Goal: Task Accomplishment & Management: Use online tool/utility

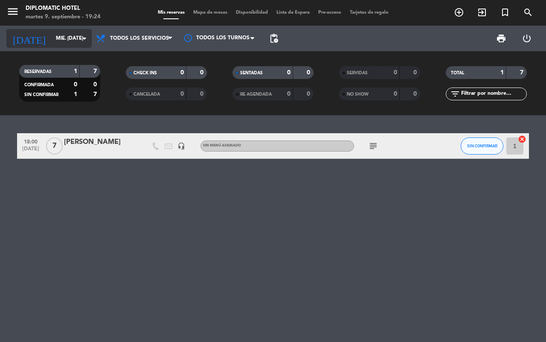
click at [69, 33] on input "mié. [DATE]" at bounding box center [86, 38] width 68 height 15
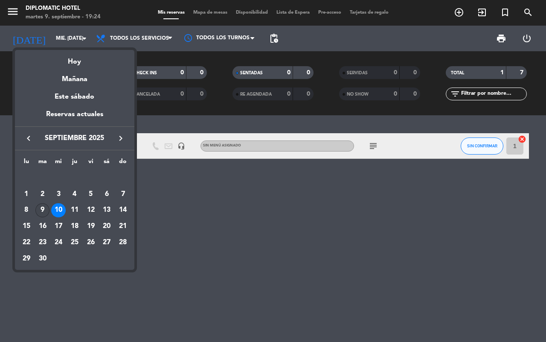
click at [35, 210] on div "9" at bounding box center [42, 210] width 15 height 15
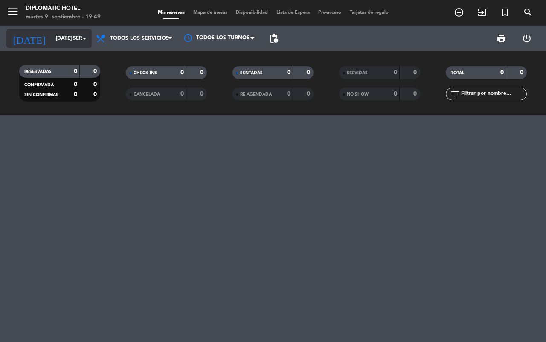
click at [59, 37] on input "[DATE] sep." at bounding box center [86, 38] width 68 height 15
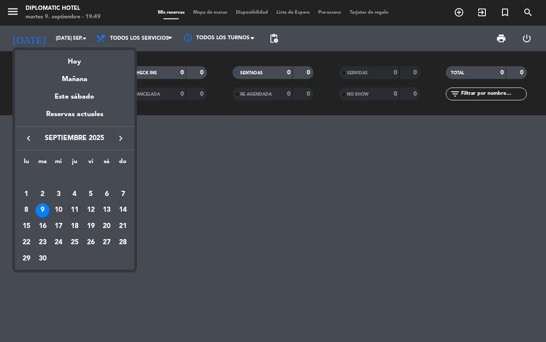
click at [70, 207] on div "11" at bounding box center [74, 210] width 15 height 15
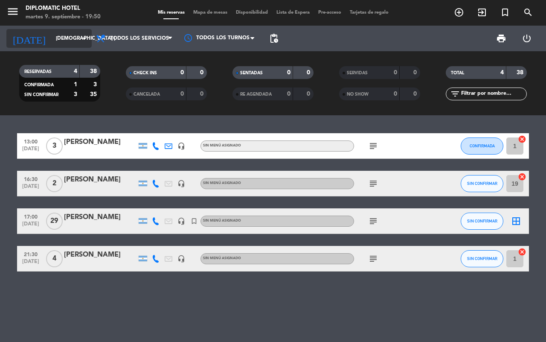
click at [60, 33] on input "[DEMOGRAPHIC_DATA] [DATE]" at bounding box center [86, 38] width 68 height 15
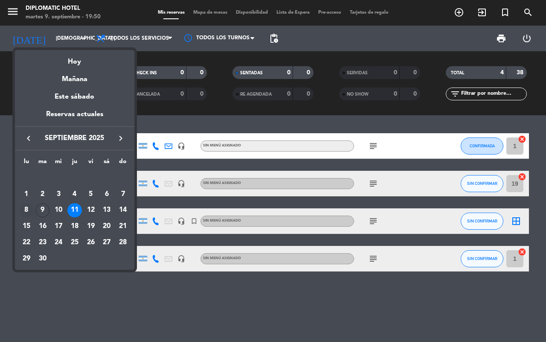
click at [32, 205] on td "8" at bounding box center [26, 210] width 16 height 16
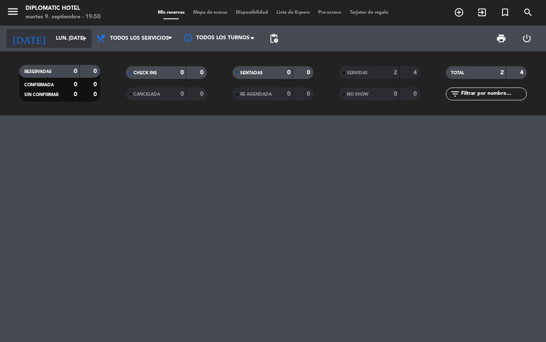
click at [73, 40] on input "lun. [DATE]" at bounding box center [86, 38] width 68 height 15
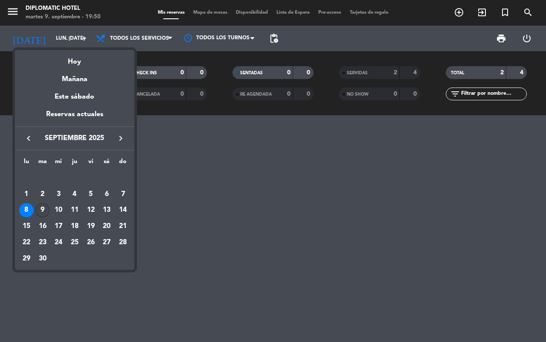
click at [38, 212] on div "9" at bounding box center [42, 210] width 15 height 15
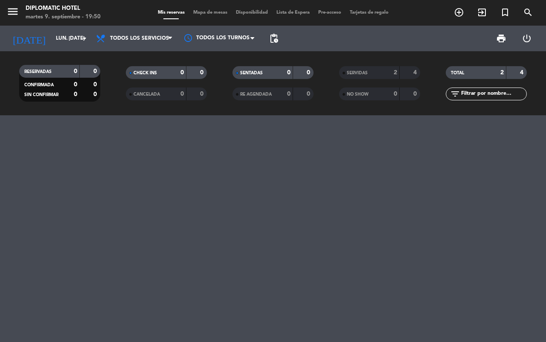
type input "[DATE] sep."
